Goal: Use online tool/utility: Utilize a website feature to perform a specific function

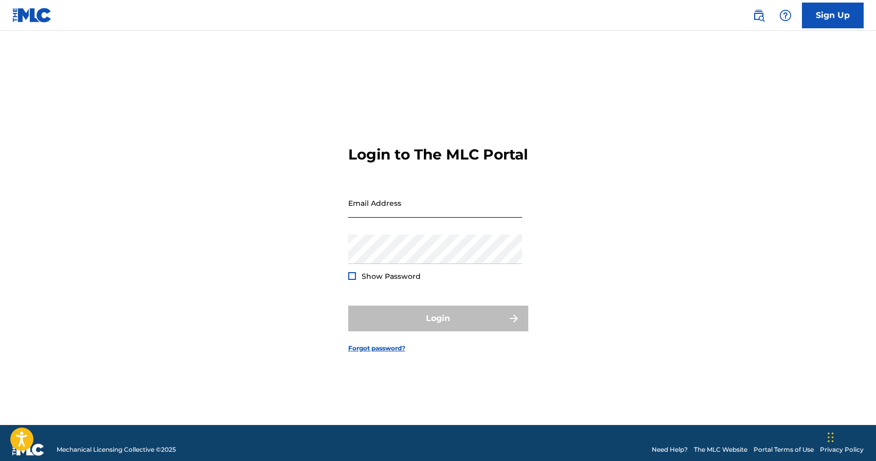
click at [388, 216] on input "Email Address" at bounding box center [435, 202] width 174 height 29
type input "[EMAIL_ADDRESS][DOMAIN_NAME]"
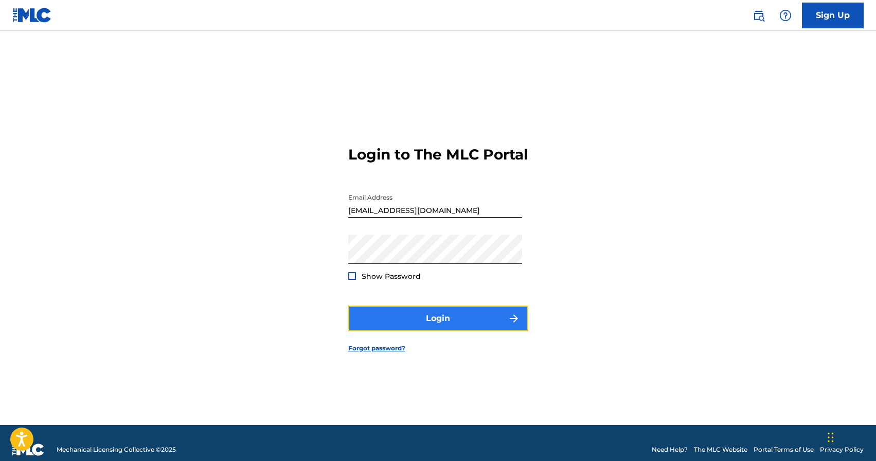
click at [426, 331] on button "Login" at bounding box center [438, 318] width 180 height 26
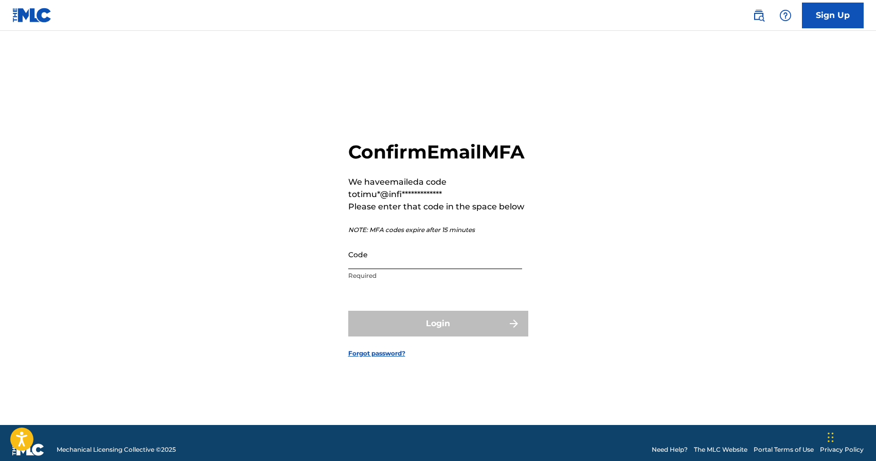
click at [440, 265] on input "Code" at bounding box center [435, 254] width 174 height 29
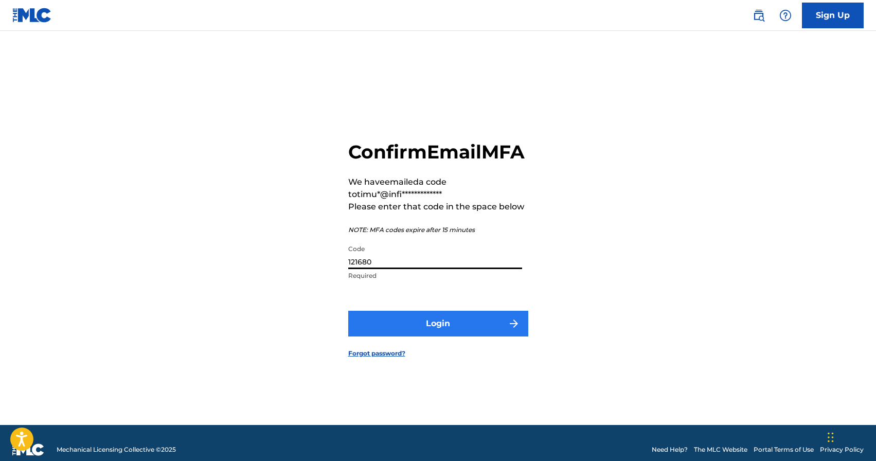
type input "121680"
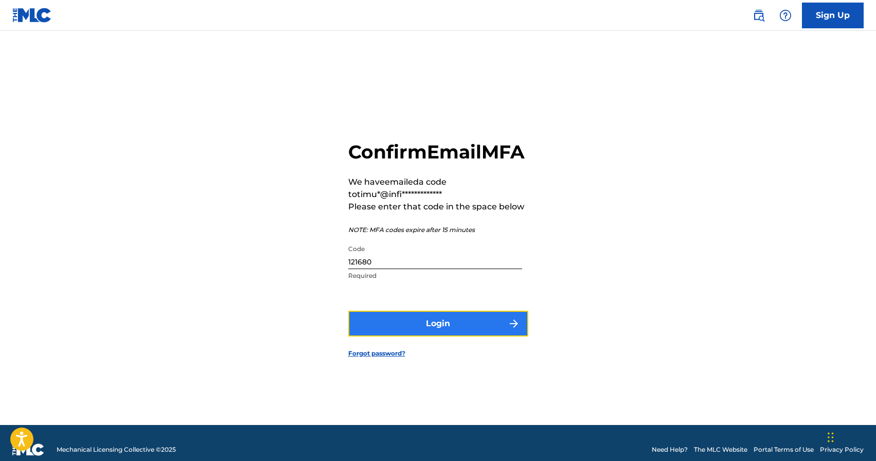
click at [475, 333] on button "Login" at bounding box center [438, 324] width 180 height 26
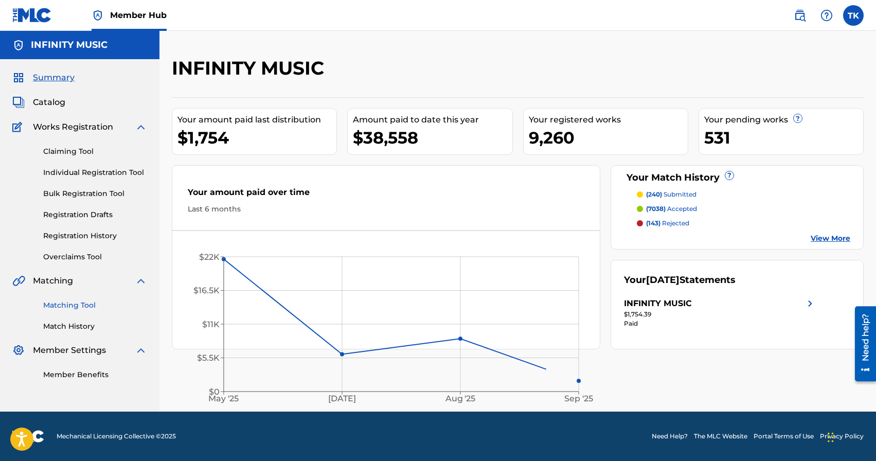
click at [94, 305] on link "Matching Tool" at bounding box center [95, 305] width 104 height 11
